Goal: Communication & Community: Share content

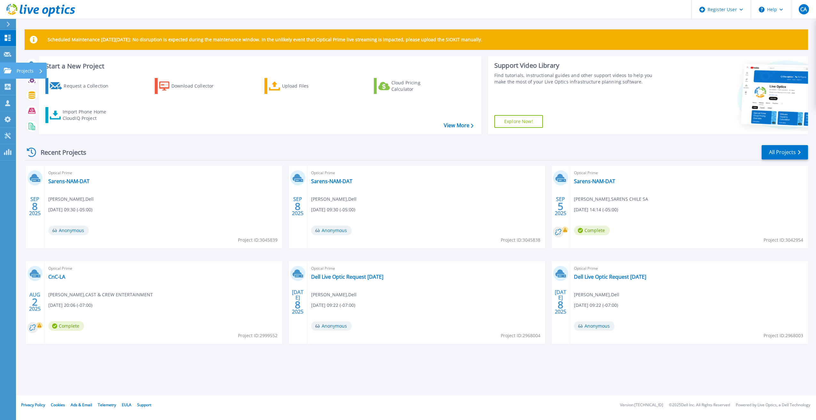
click at [8, 71] on icon at bounding box center [8, 70] width 8 height 5
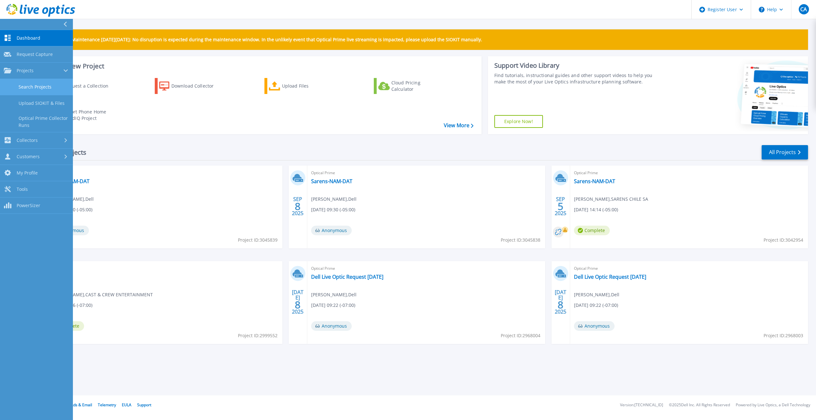
click at [21, 87] on link "Search Projects" at bounding box center [36, 87] width 73 height 16
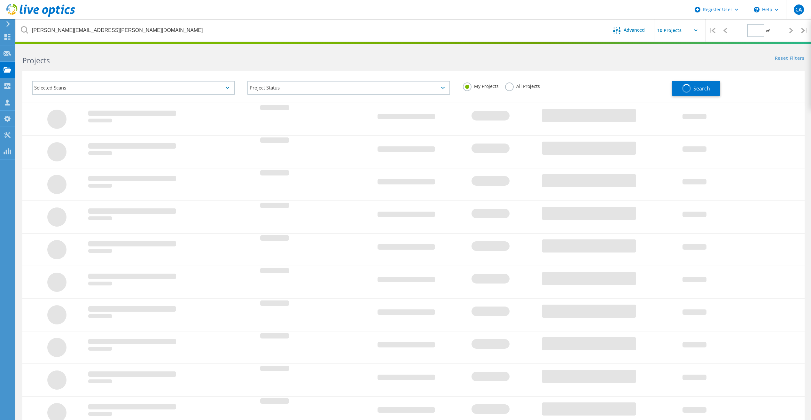
type input "1"
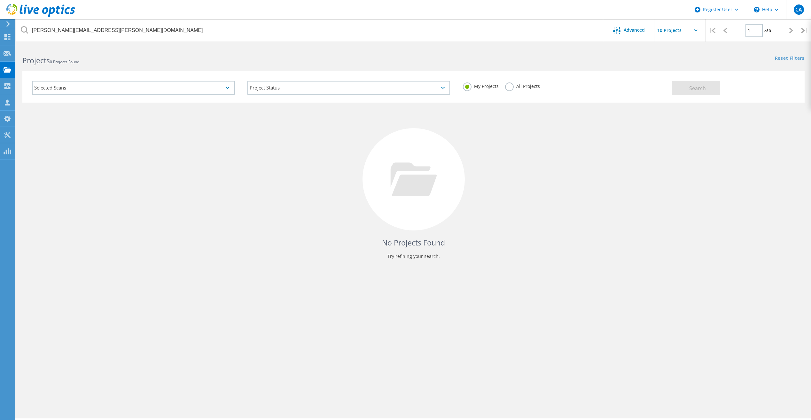
drag, startPoint x: 505, startPoint y: 89, endPoint x: 509, endPoint y: 87, distance: 4.6
click at [507, 88] on div "All Projects" at bounding box center [522, 86] width 35 height 9
click at [509, 87] on label "All Projects" at bounding box center [522, 85] width 35 height 6
click at [0, 0] on input "All Projects" at bounding box center [0, 0] width 0 height 0
click at [718, 92] on button "Search" at bounding box center [696, 88] width 48 height 14
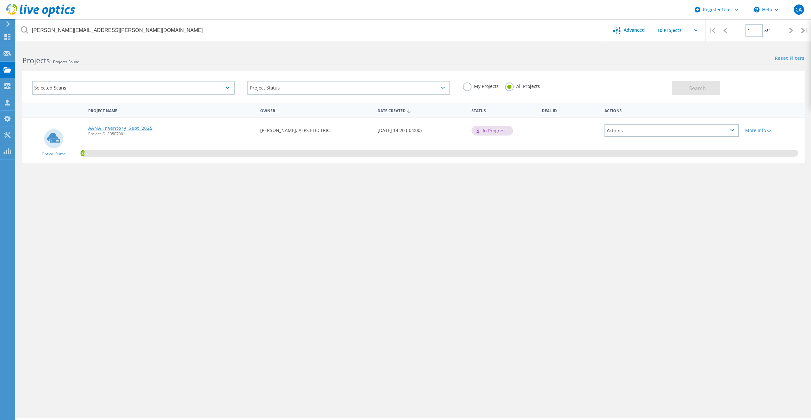
click at [112, 127] on link "AANA_Inventory_Sept_2025" at bounding box center [120, 128] width 65 height 4
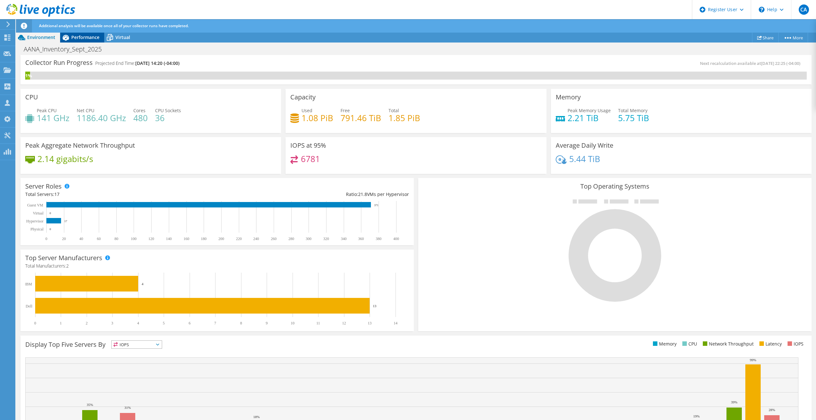
click at [77, 38] on span "Performance" at bounding box center [85, 37] width 28 height 6
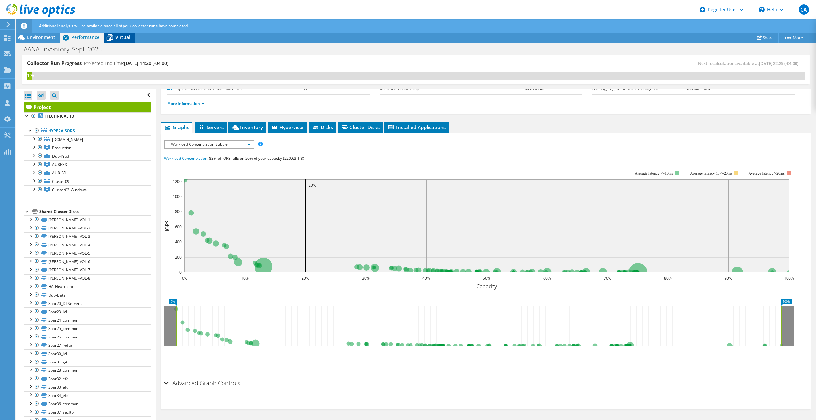
click at [105, 35] on icon at bounding box center [109, 37] width 11 height 11
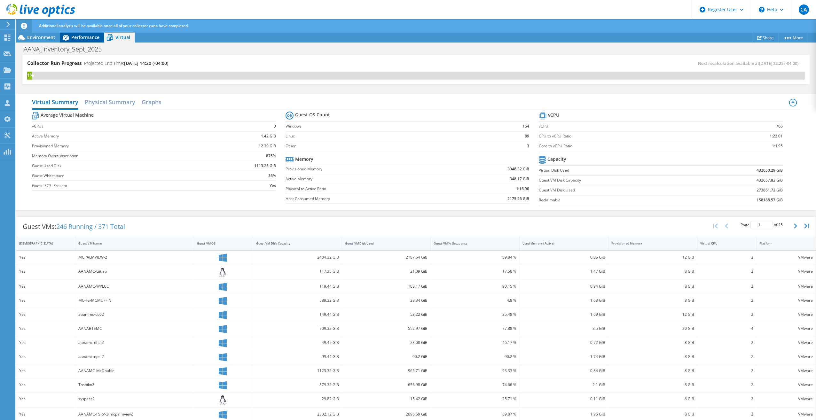
click at [91, 35] on span "Performance" at bounding box center [85, 37] width 28 height 6
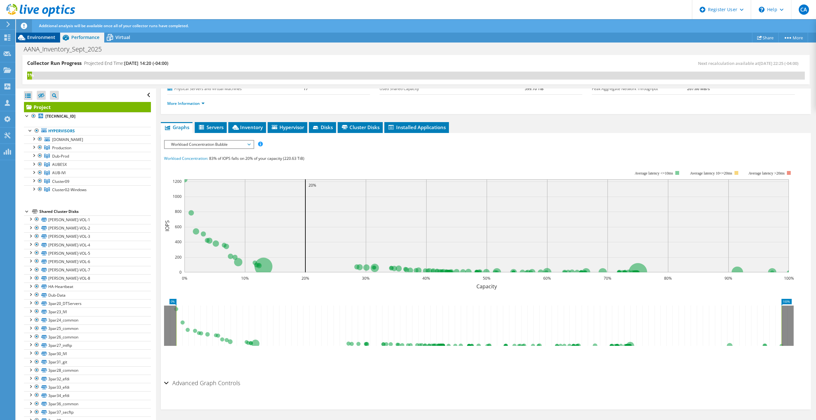
click at [39, 38] on span "Environment" at bounding box center [41, 37] width 28 height 6
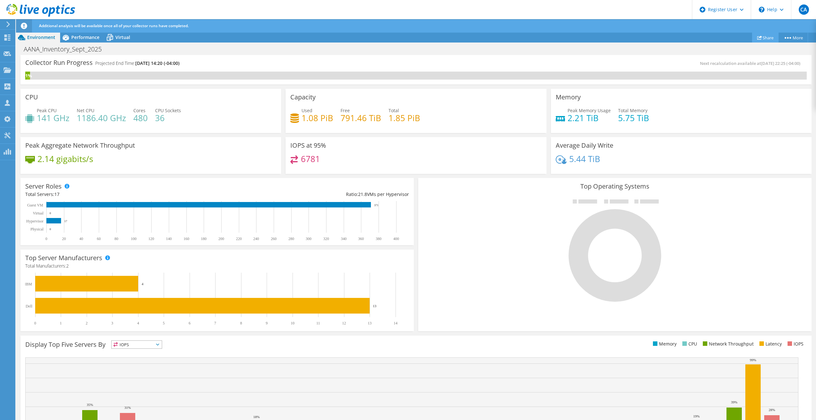
click at [763, 38] on link "Share" at bounding box center [765, 38] width 27 height 10
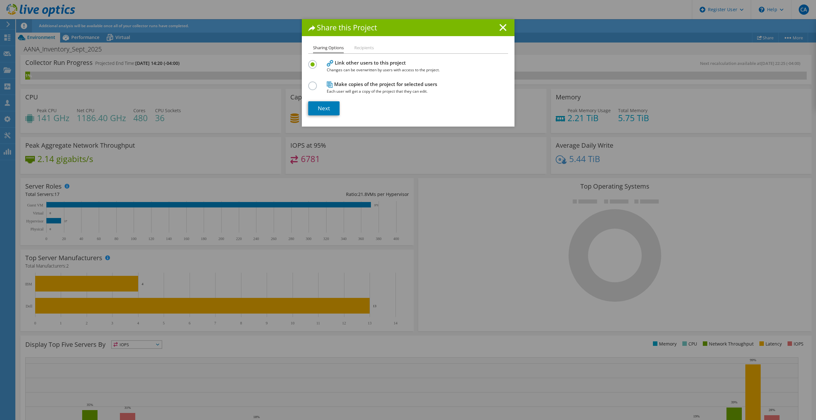
click at [346, 86] on h4 "Make copies of the project for selected users Each user will get a copy of the …" at bounding box center [407, 88] width 160 height 14
click at [310, 81] on label at bounding box center [313, 82] width 11 height 2
click at [0, 0] on input "radio" at bounding box center [0, 0] width 0 height 0
click at [316, 101] on link "Next" at bounding box center [323, 108] width 31 height 14
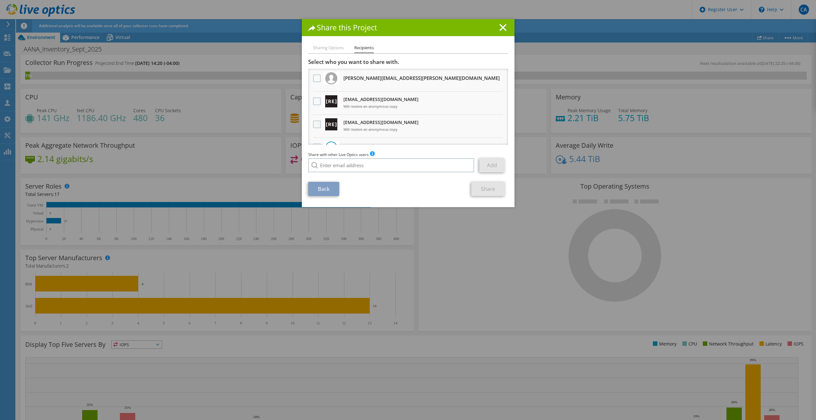
click at [313, 126] on label at bounding box center [317, 124] width 9 height 8
click at [0, 0] on input "checkbox" at bounding box center [0, 0] width 0 height 0
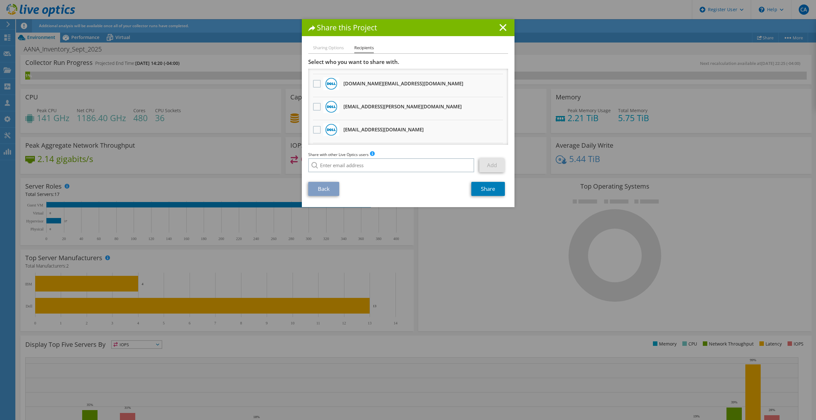
scroll to position [338, 0]
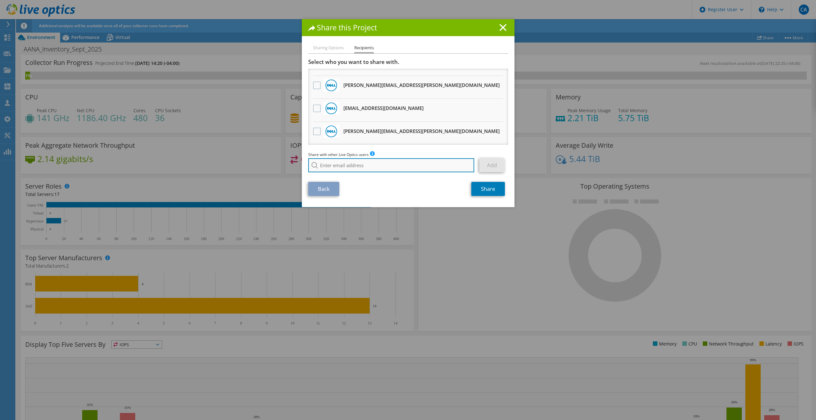
click at [336, 165] on input "search" at bounding box center [391, 165] width 166 height 14
click at [331, 160] on input "search" at bounding box center [391, 165] width 166 height 14
paste input "[EMAIL_ADDRESS][DOMAIN_NAME]"
type input "[EMAIL_ADDRESS][DOMAIN_NAME]"
click at [354, 174] on li "[EMAIL_ADDRESS][DOMAIN_NAME]" at bounding box center [345, 174] width 74 height 8
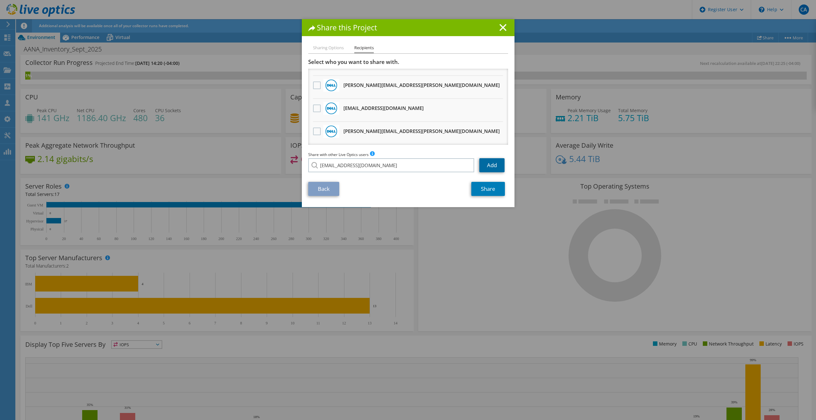
click at [480, 165] on link "Add" at bounding box center [491, 165] width 25 height 14
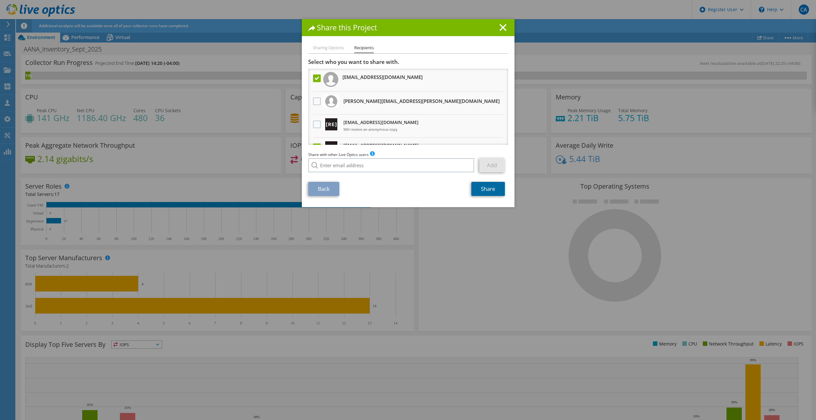
click at [473, 185] on link "Share" at bounding box center [488, 189] width 34 height 14
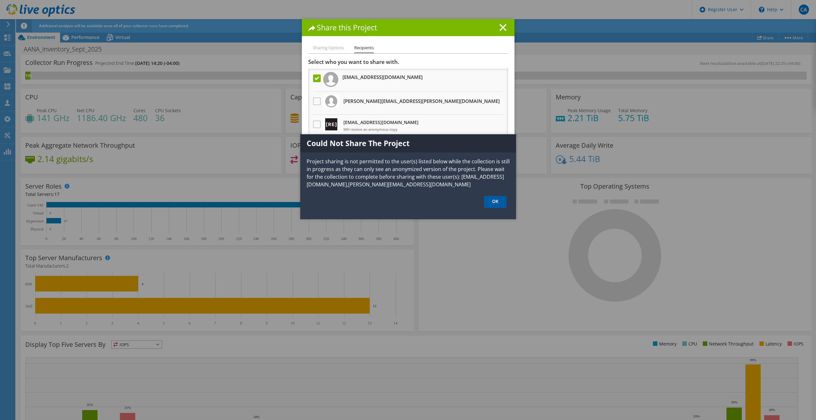
click at [491, 203] on link "OK" at bounding box center [495, 202] width 22 height 12
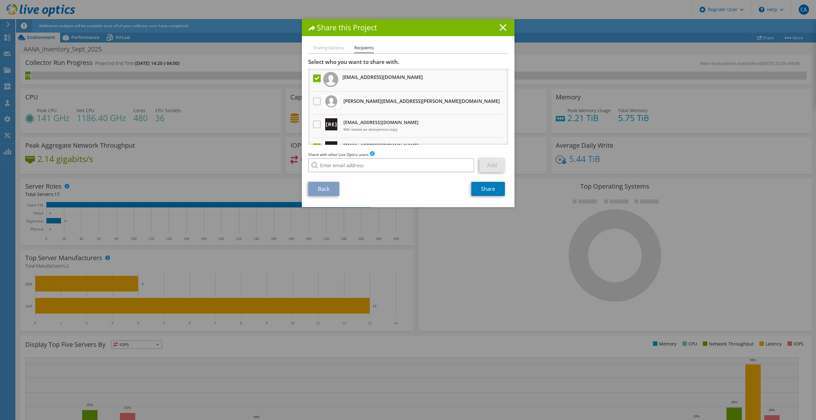
click at [501, 26] on line at bounding box center [503, 27] width 6 height 6
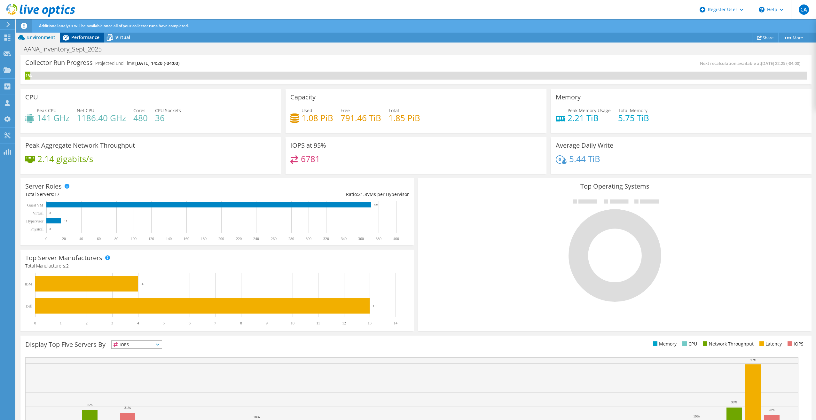
click at [83, 38] on span "Performance" at bounding box center [85, 37] width 28 height 6
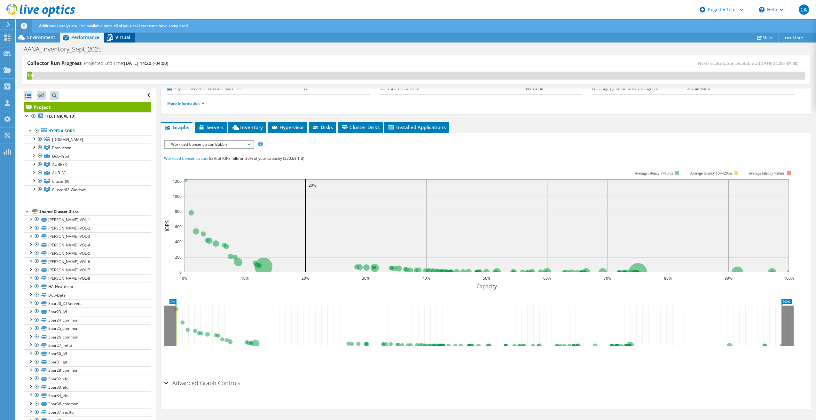
click at [111, 33] on icon at bounding box center [109, 37] width 11 height 11
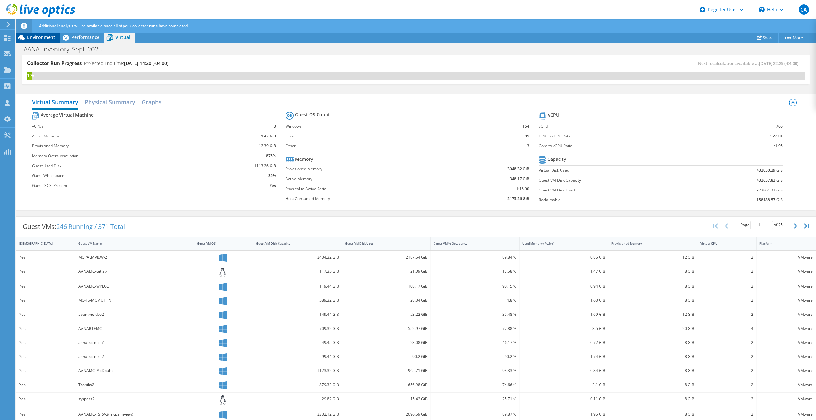
click at [44, 34] on div "Environment" at bounding box center [38, 37] width 44 height 10
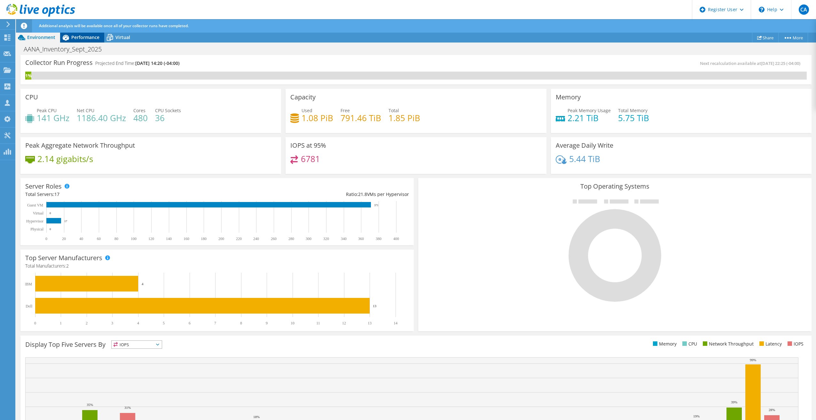
click at [88, 41] on div "Performance" at bounding box center [82, 37] width 44 height 10
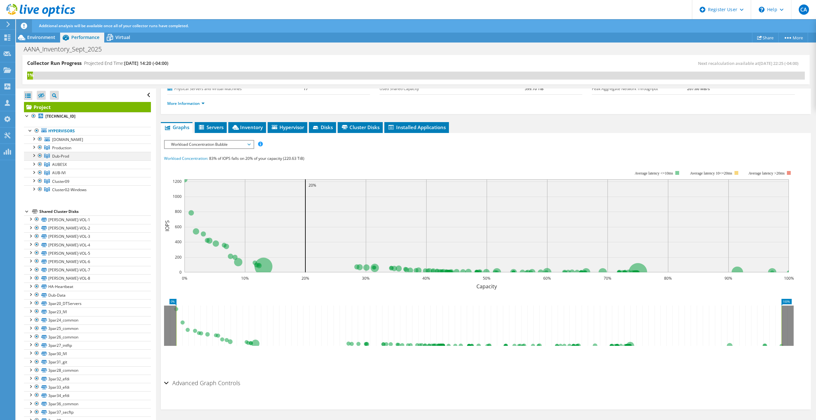
click at [40, 155] on div at bounding box center [40, 156] width 6 height 8
click at [40, 166] on div at bounding box center [40, 164] width 6 height 8
click at [40, 139] on div at bounding box center [40, 139] width 6 height 8
click at [36, 132] on div at bounding box center [37, 131] width 6 height 8
click at [213, 168] on rect at bounding box center [479, 226] width 630 height 128
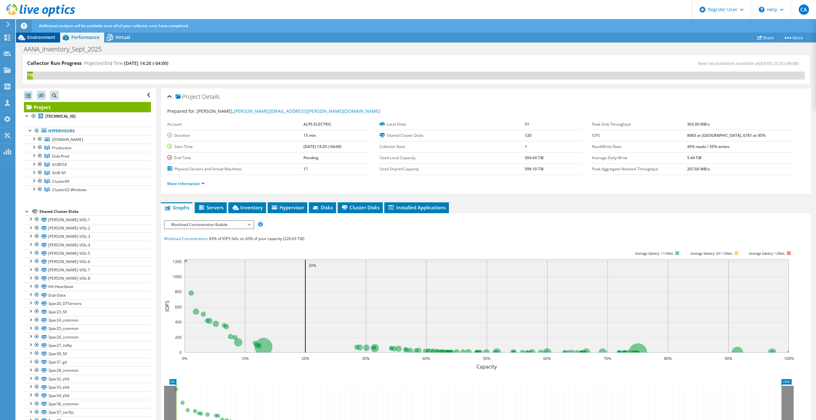
click at [42, 38] on span "Environment" at bounding box center [41, 37] width 28 height 6
